Goal: Task Accomplishment & Management: Manage account settings

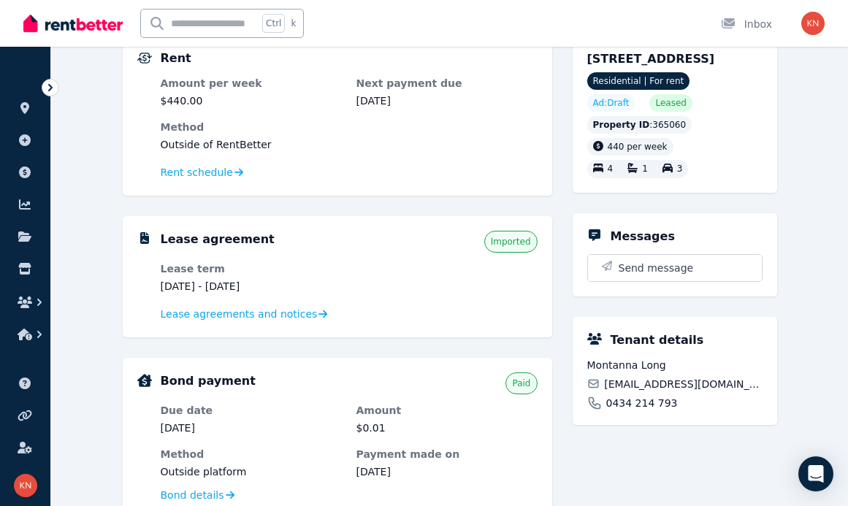
scroll to position [219, 0]
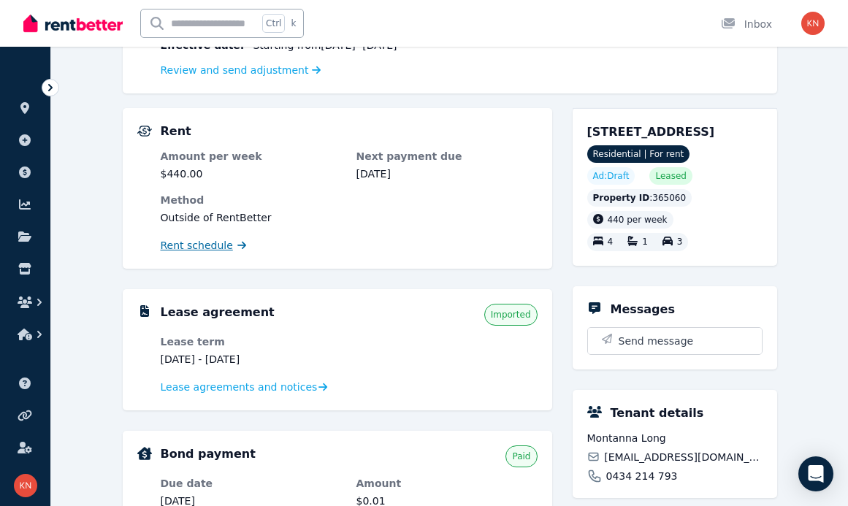
click at [212, 245] on span "Rent schedule" at bounding box center [197, 245] width 72 height 15
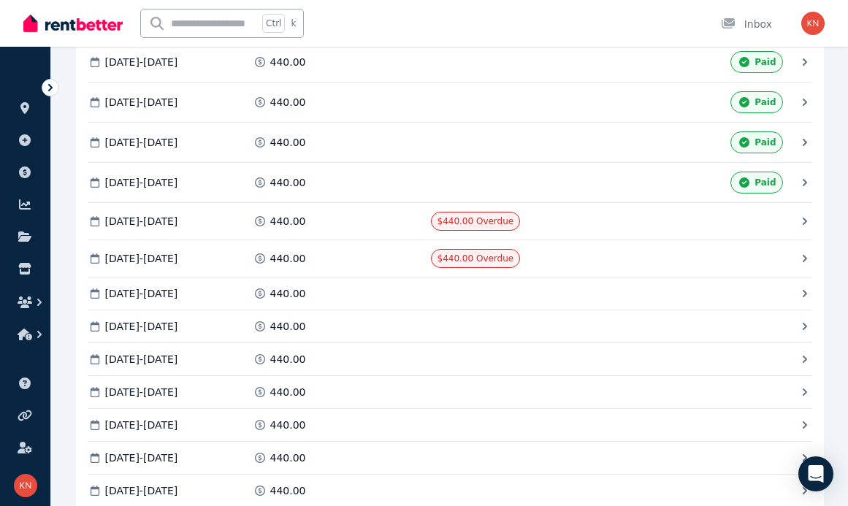
scroll to position [1460, 0]
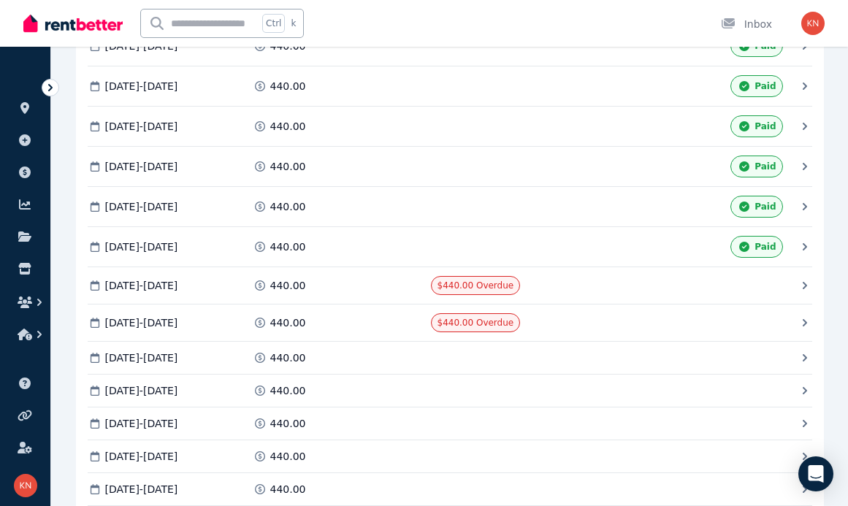
click at [803, 283] on icon at bounding box center [804, 285] width 15 height 15
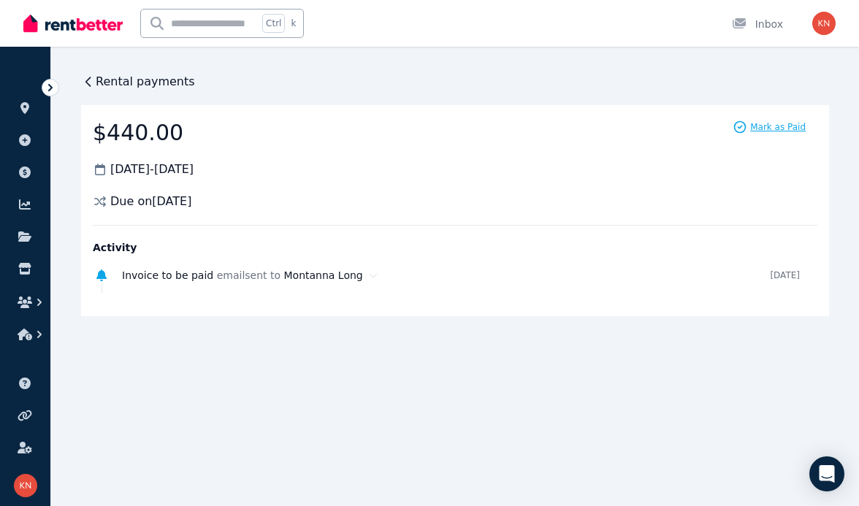
click at [780, 128] on span "Mark as Paid" at bounding box center [777, 127] width 55 height 12
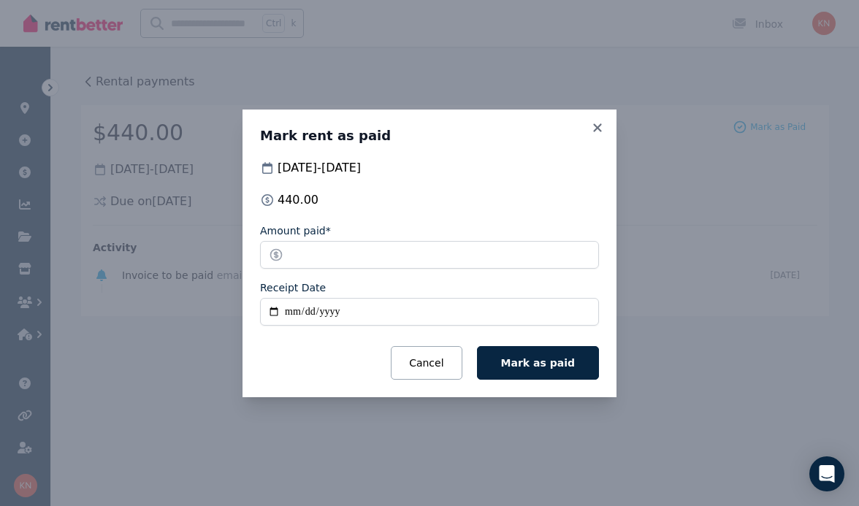
click at [273, 313] on input "Receipt Date" at bounding box center [429, 312] width 339 height 28
type input "**********"
click at [535, 370] on button "Mark as paid" at bounding box center [538, 363] width 122 height 34
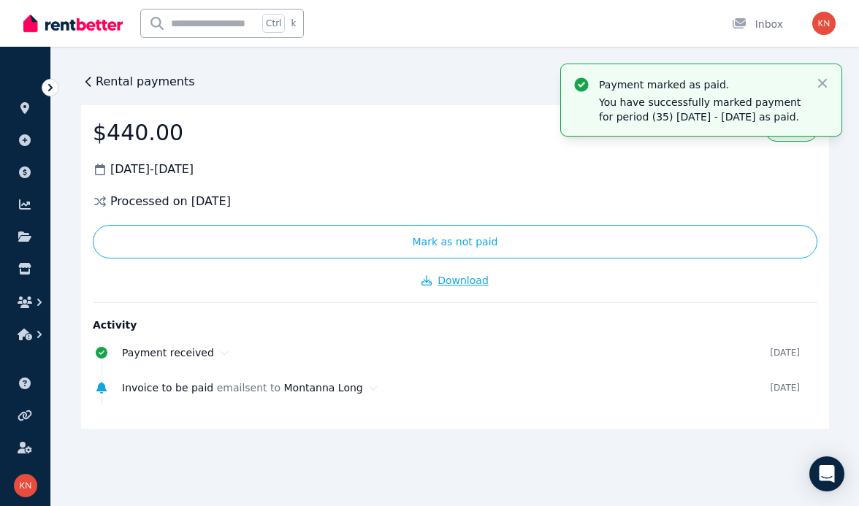
click at [467, 283] on span "Download" at bounding box center [462, 281] width 51 height 12
click at [87, 82] on icon at bounding box center [88, 81] width 15 height 15
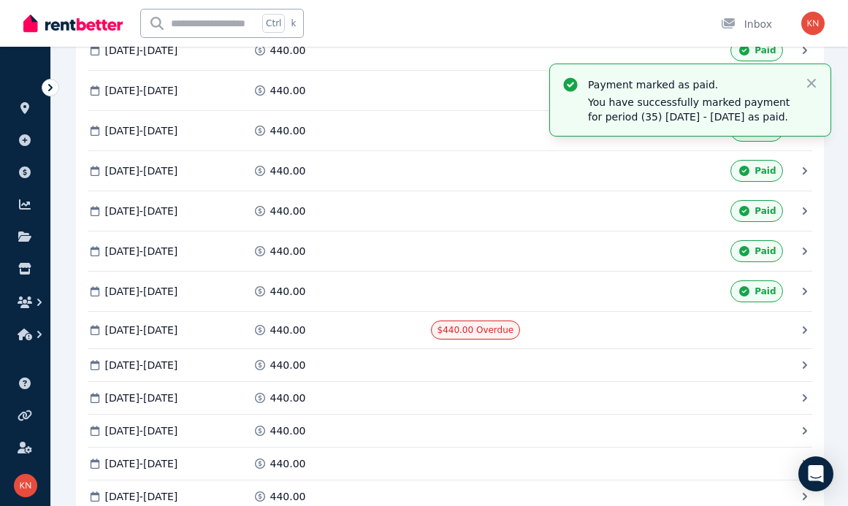
scroll to position [1460, 0]
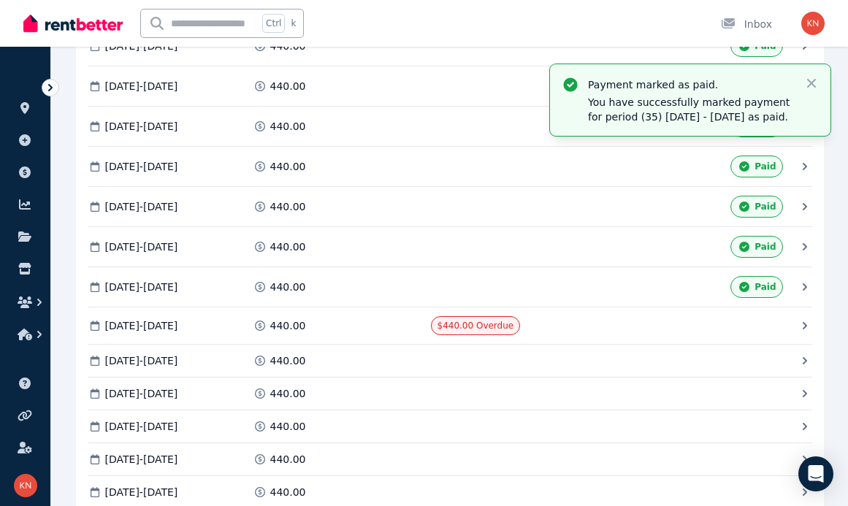
click at [800, 323] on icon at bounding box center [804, 325] width 15 height 15
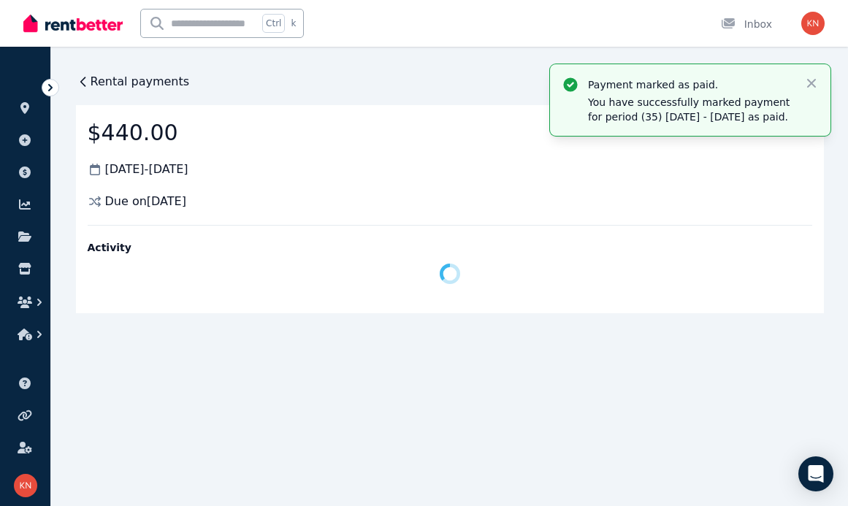
scroll to position [0, 0]
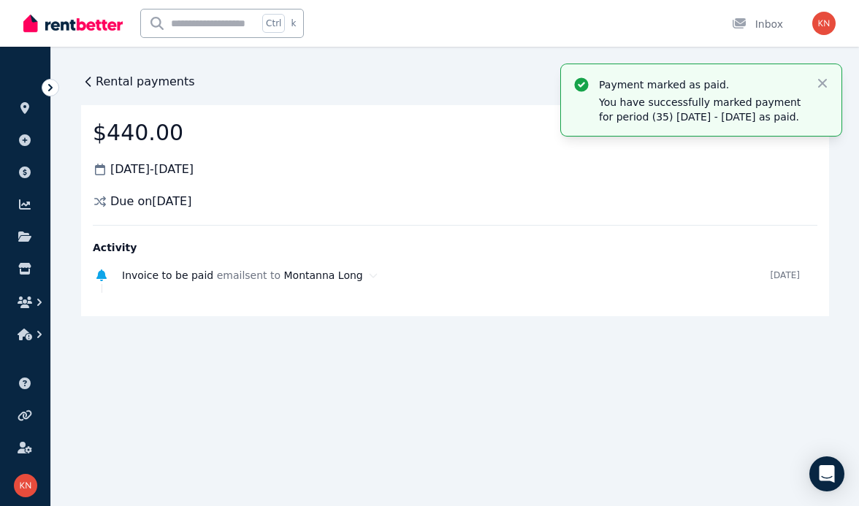
click at [579, 196] on div "Due on [DATE]" at bounding box center [455, 202] width 724 height 18
click at [821, 85] on icon "button" at bounding box center [822, 83] width 9 height 9
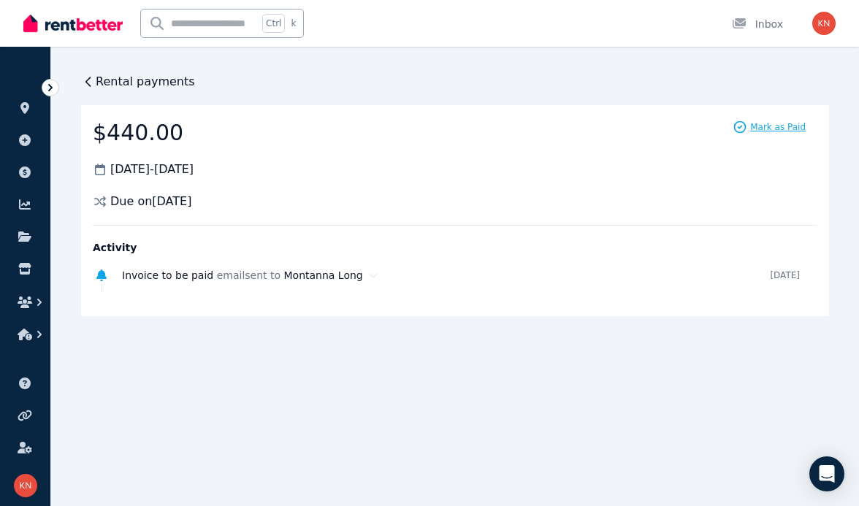
click at [771, 125] on span "Mark as Paid" at bounding box center [777, 127] width 55 height 12
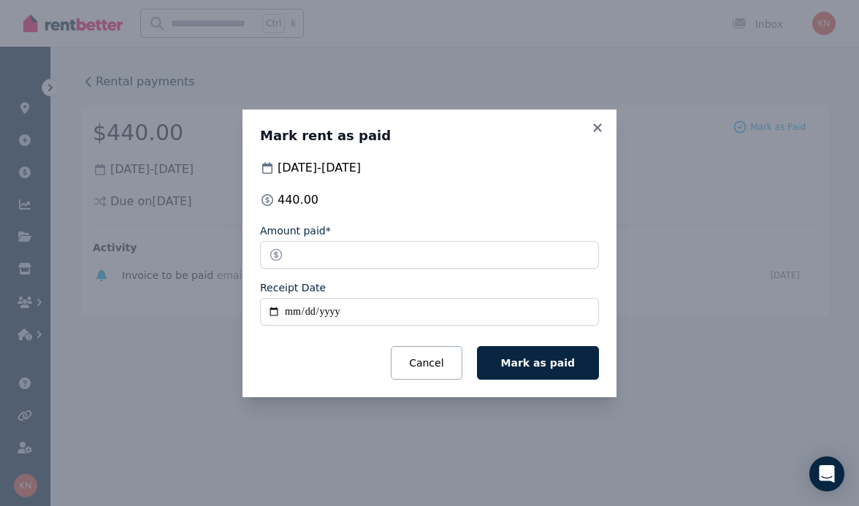
click at [278, 310] on input "Receipt Date" at bounding box center [429, 312] width 339 height 28
type input "**********"
click at [540, 363] on span "Mark as paid" at bounding box center [538, 363] width 74 height 12
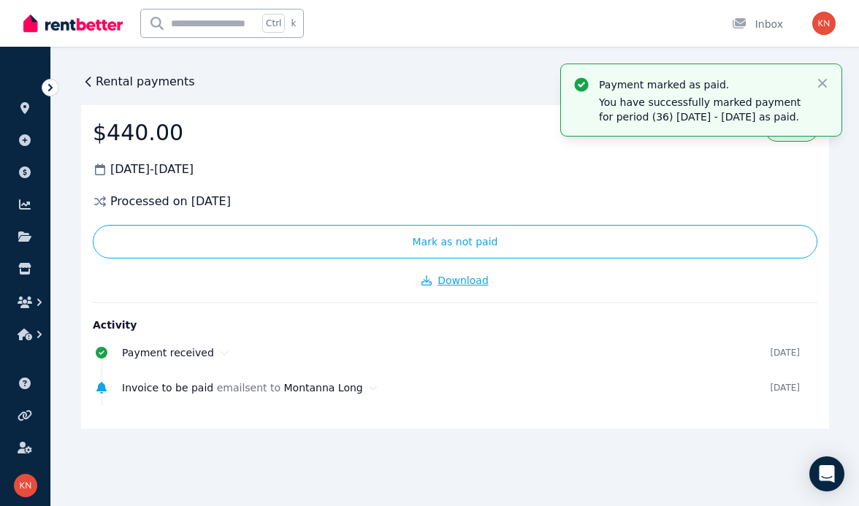
click at [471, 282] on span "Download" at bounding box center [462, 281] width 51 height 12
click at [91, 84] on icon at bounding box center [88, 81] width 15 height 15
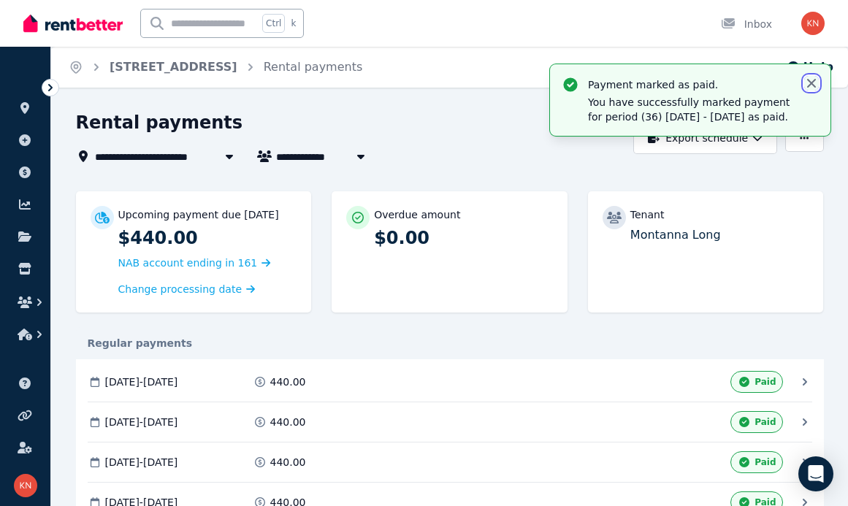
click at [811, 83] on icon "button" at bounding box center [811, 83] width 9 height 9
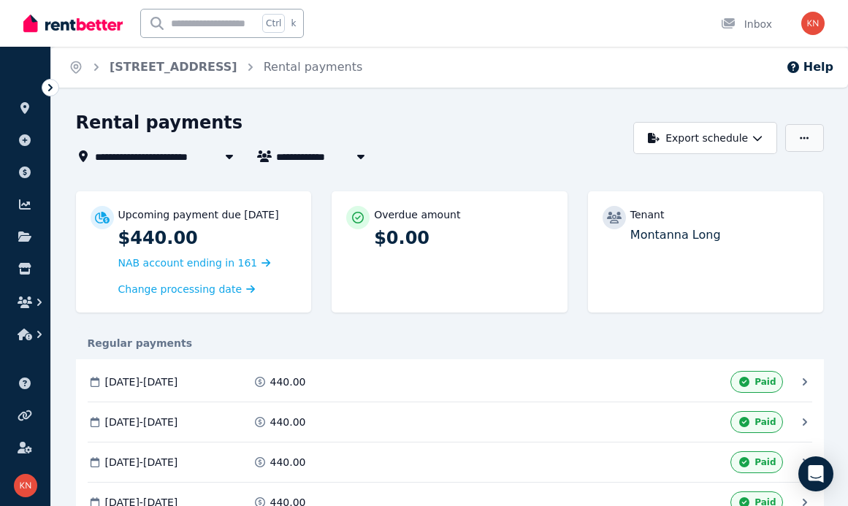
click at [796, 137] on button "button" at bounding box center [804, 138] width 38 height 28
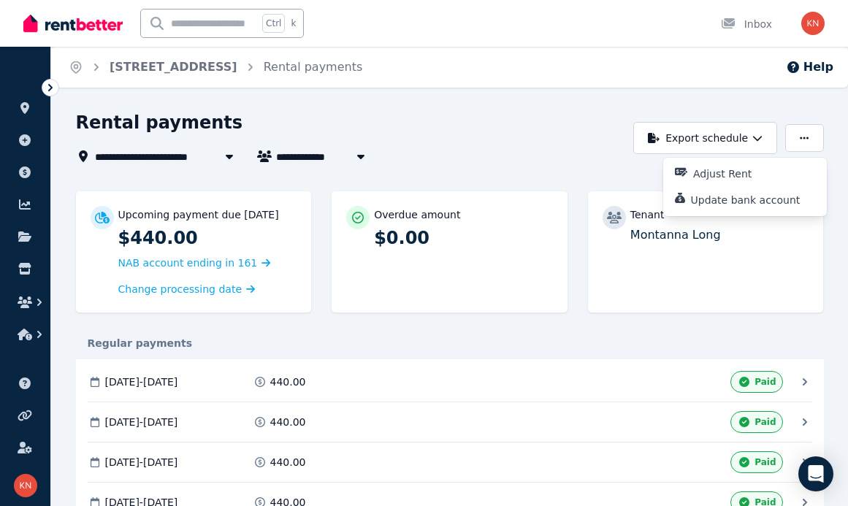
click at [561, 135] on div "Rental payments" at bounding box center [351, 125] width 550 height 28
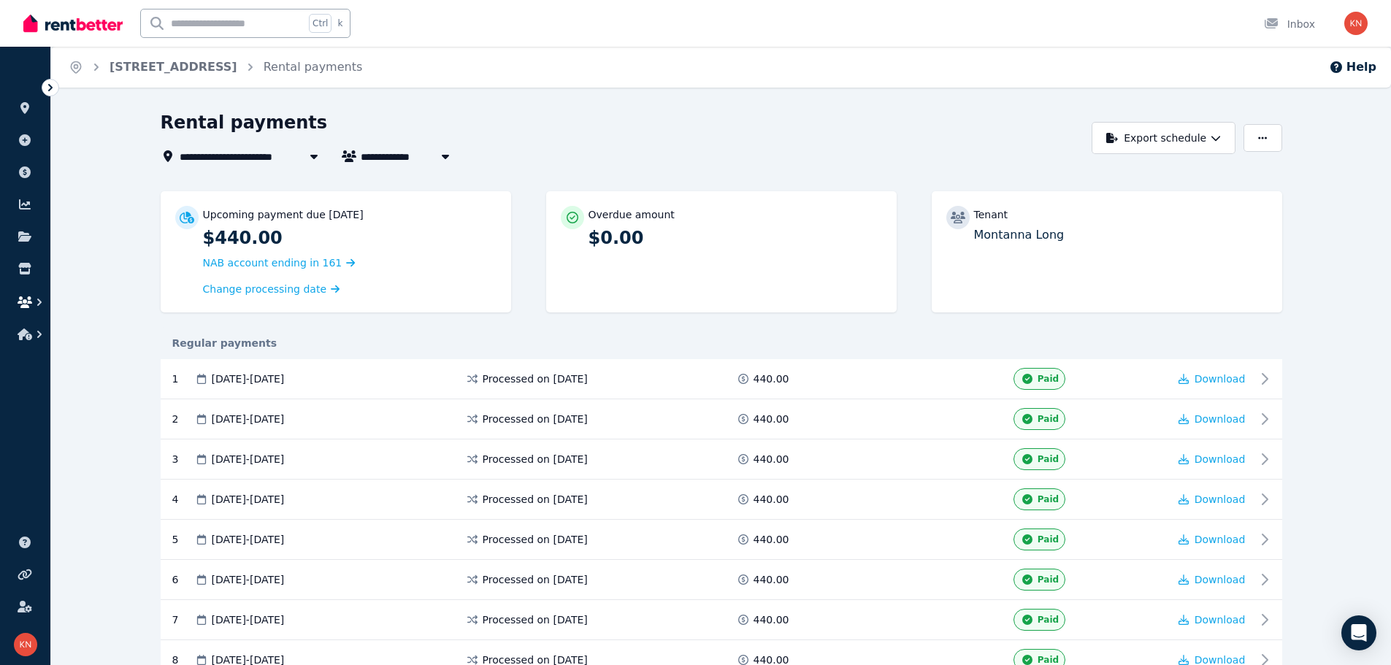
click at [18, 299] on icon "button" at bounding box center [25, 302] width 15 height 12
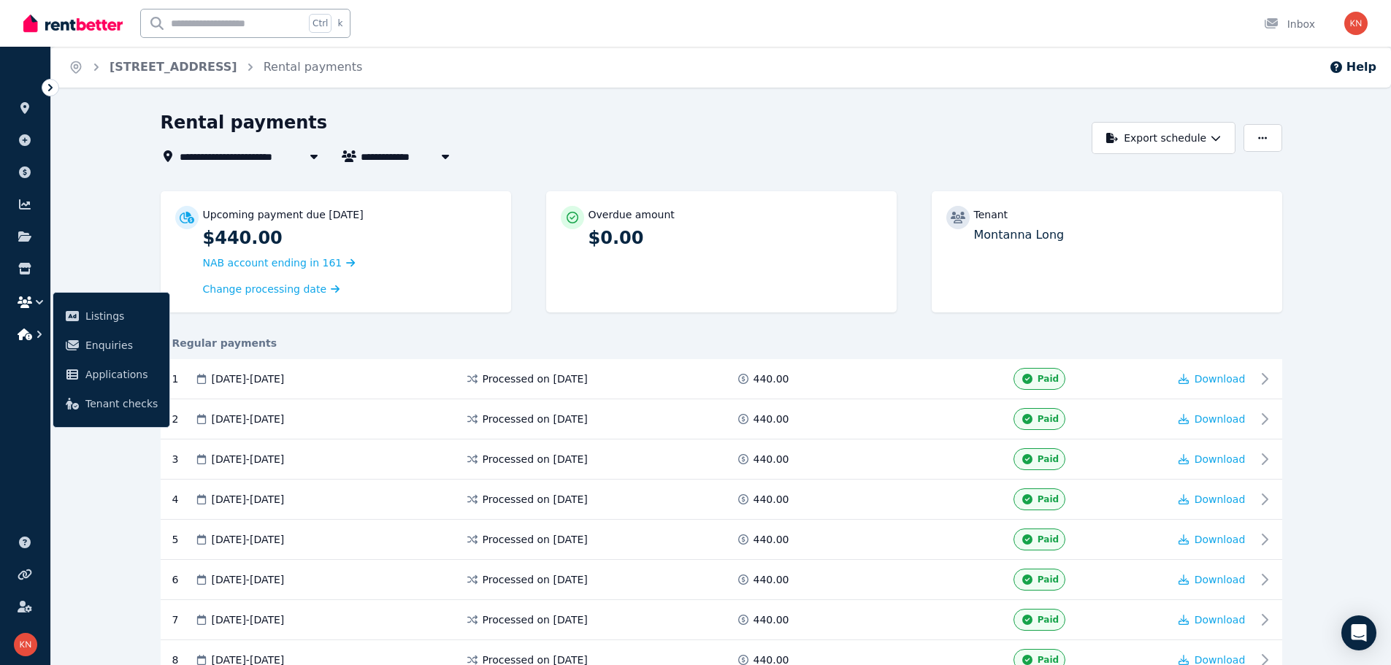
click at [17, 335] on button "button" at bounding box center [25, 334] width 27 height 26
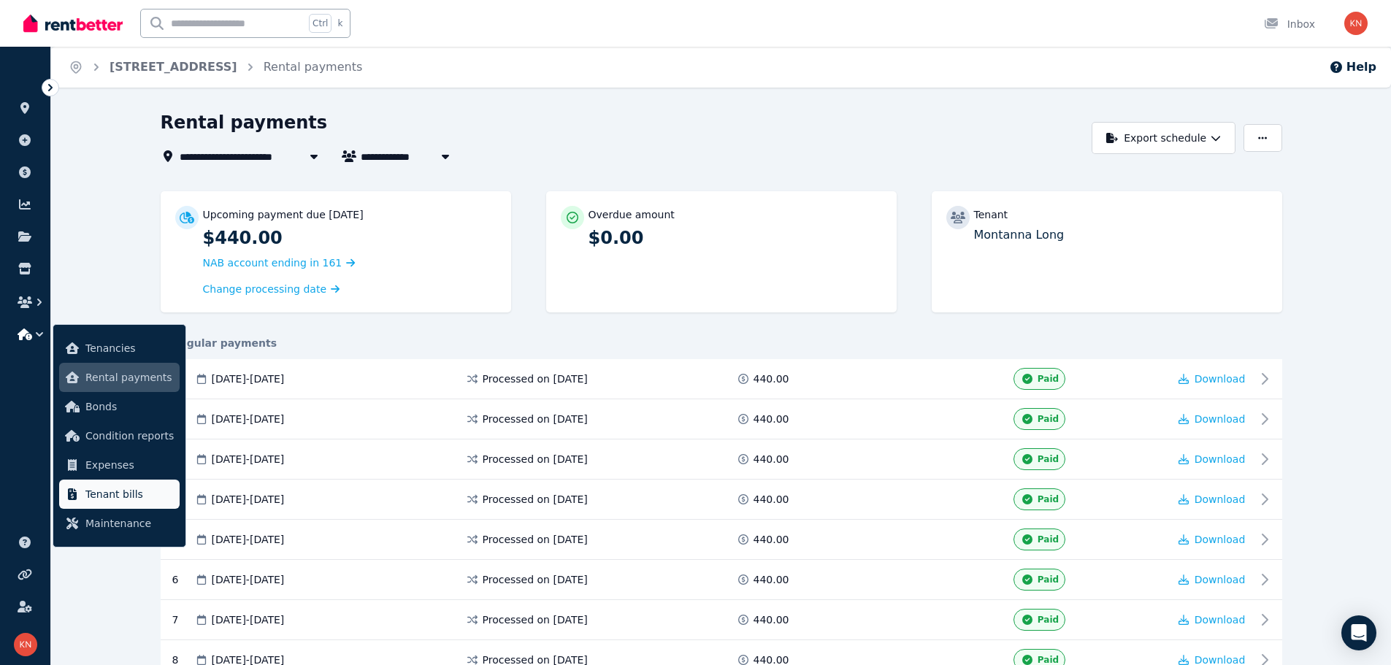
click at [112, 487] on span "Tenant bills" at bounding box center [129, 495] width 88 height 18
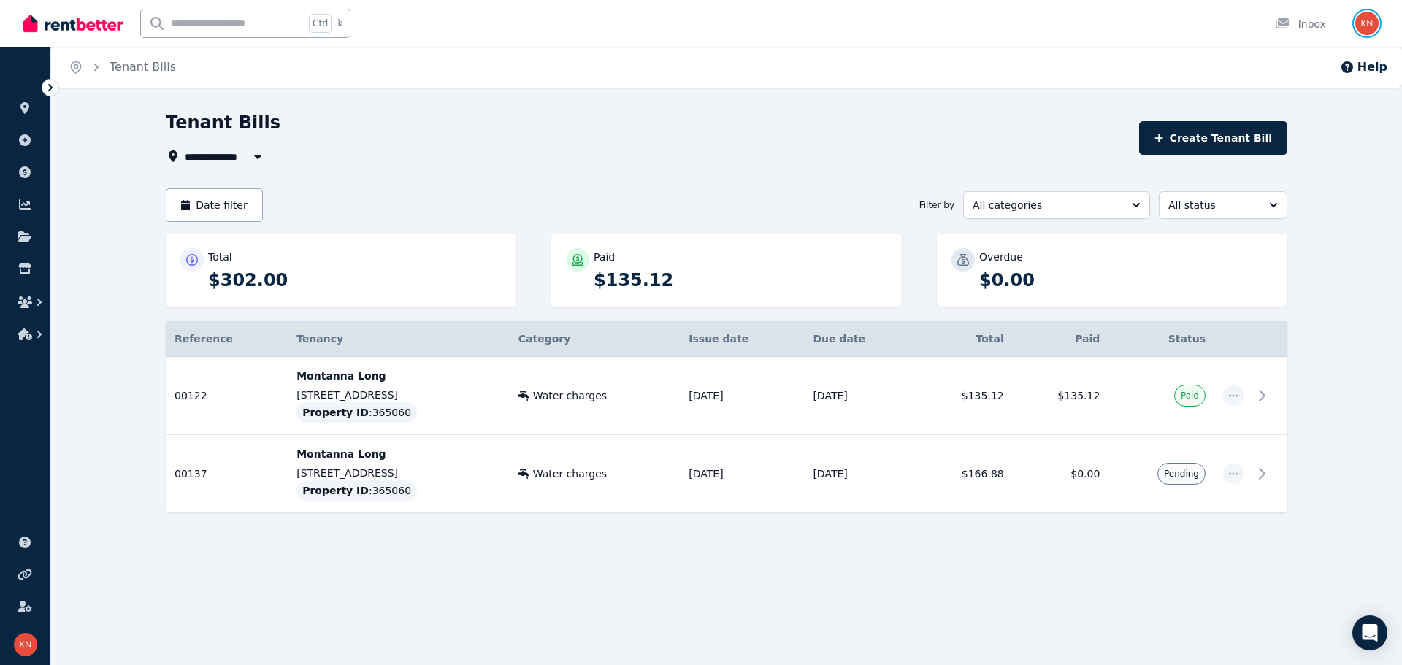
click at [858, 23] on img "button" at bounding box center [1366, 23] width 23 height 23
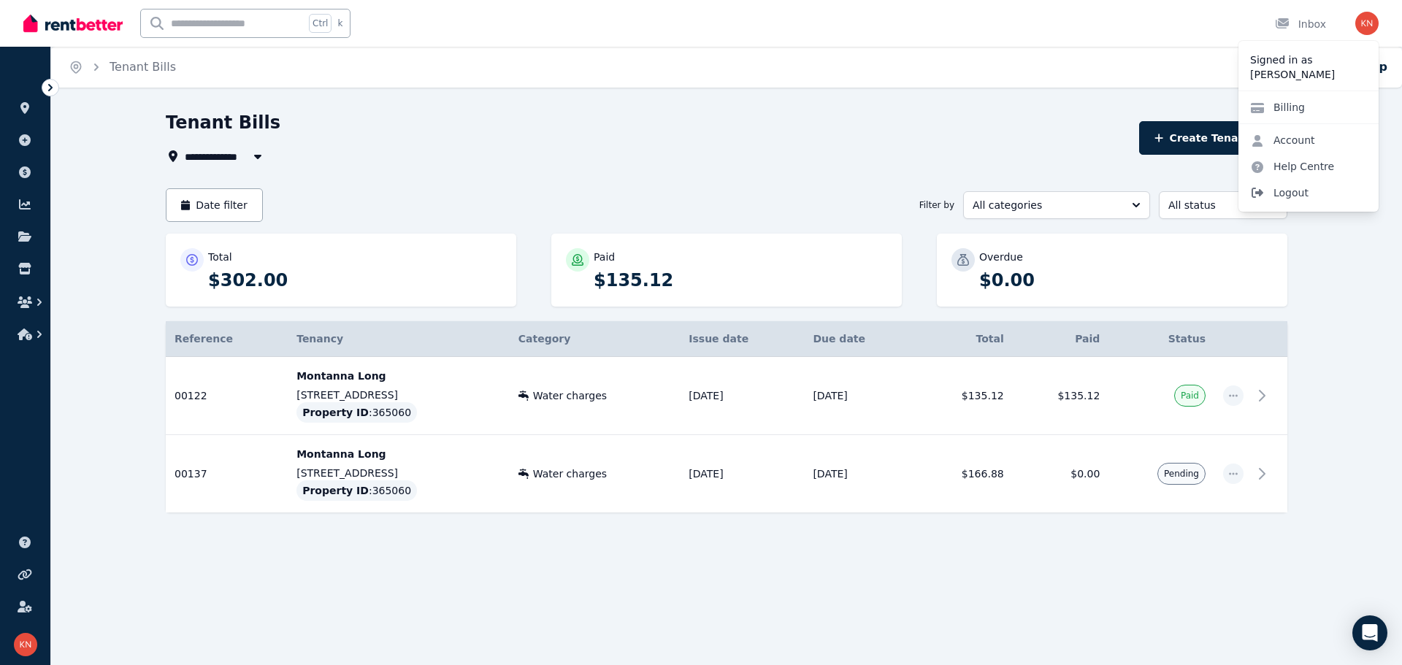
click at [858, 193] on span "Logout" at bounding box center [1308, 193] width 140 height 26
